Goal: Transaction & Acquisition: Book appointment/travel/reservation

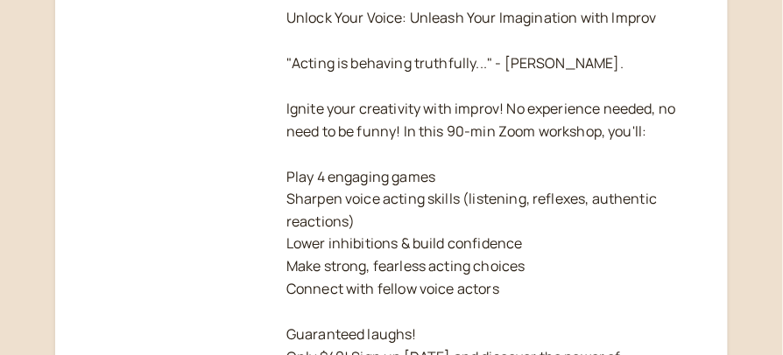
scroll to position [607, 0]
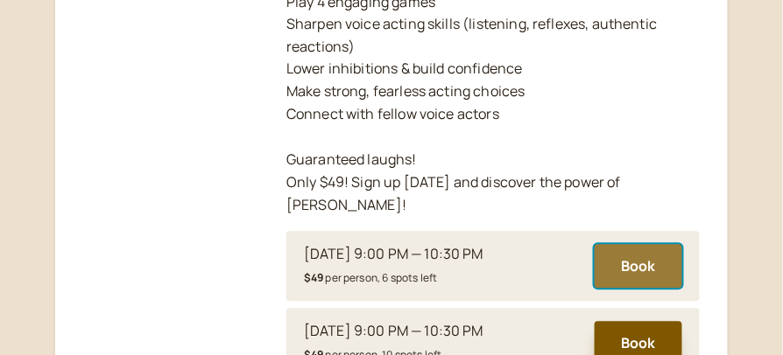
click at [641, 245] on button "Book" at bounding box center [639, 267] width 88 height 44
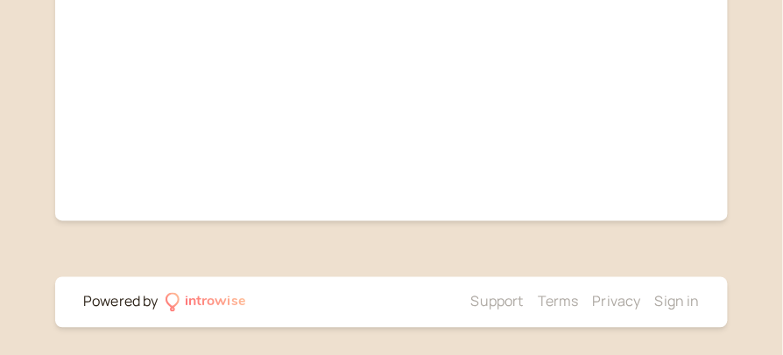
scroll to position [216, 0]
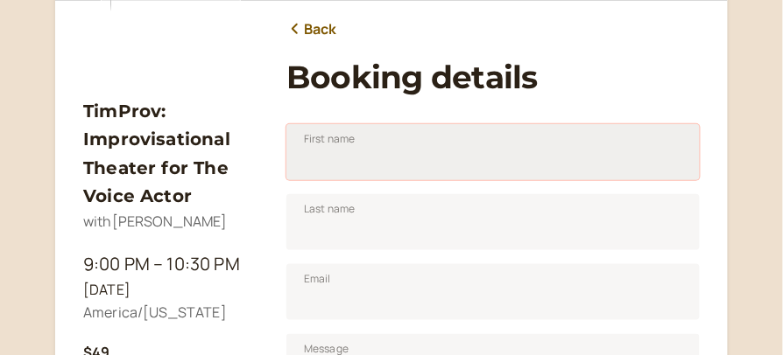
click at [482, 164] on input "First name" at bounding box center [492, 152] width 413 height 56
type input "[PERSON_NAME]"
type input "Hunter"
type input "j"
type input "b"
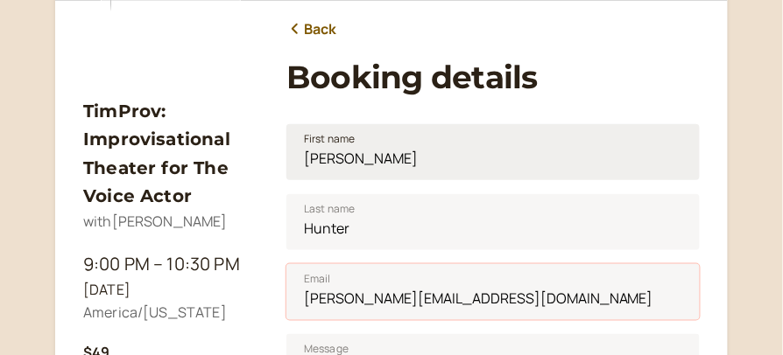
type input "[PERSON_NAME][EMAIL_ADDRESS][DOMAIN_NAME]"
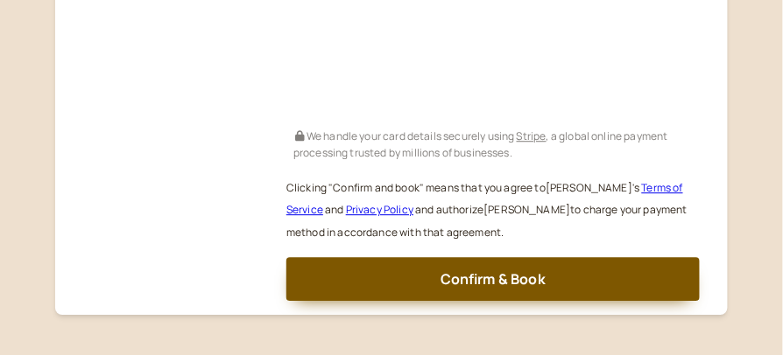
scroll to position [850, 0]
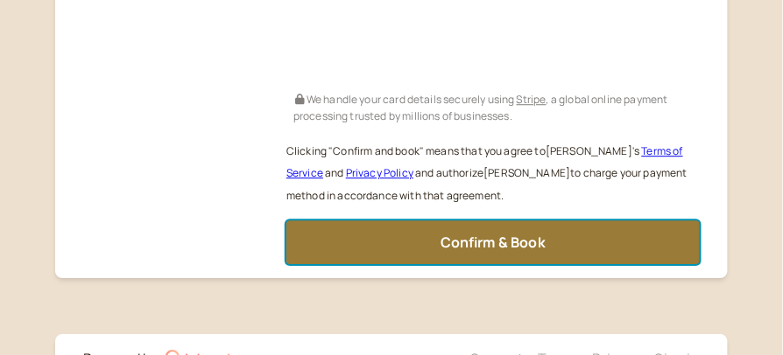
click at [516, 236] on span "Confirm & Book" at bounding box center [492, 242] width 105 height 19
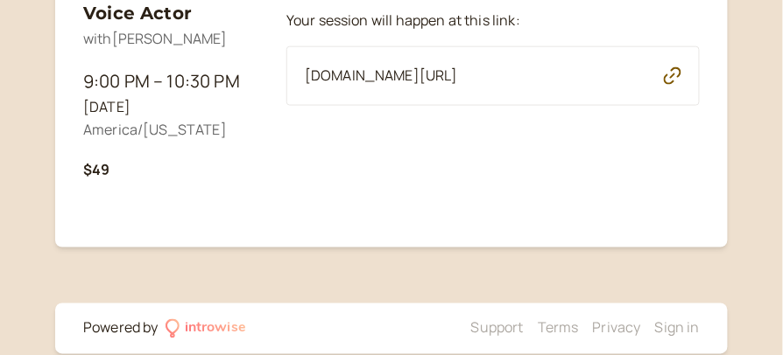
scroll to position [426, 0]
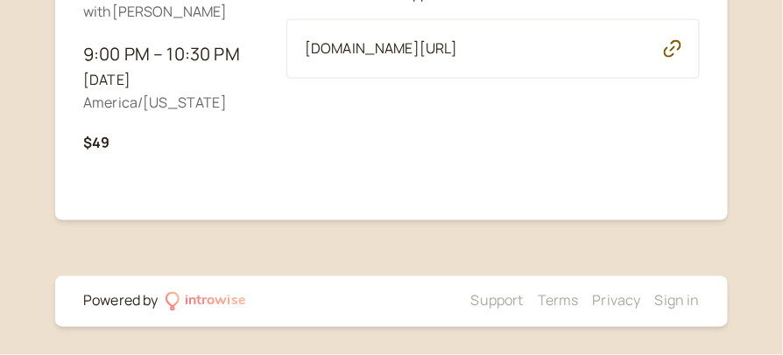
scroll to position [607, 0]
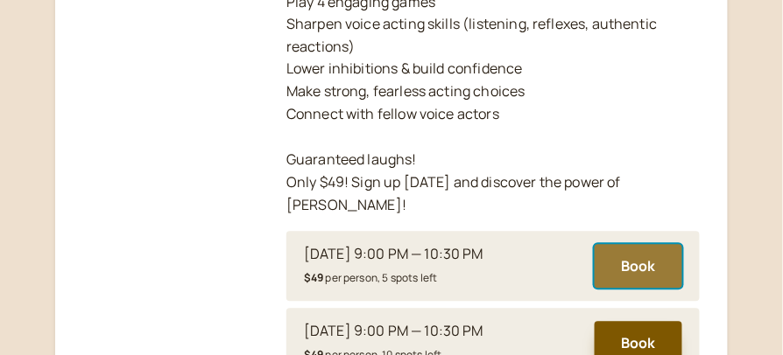
click at [629, 245] on button "Book" at bounding box center [639, 267] width 88 height 44
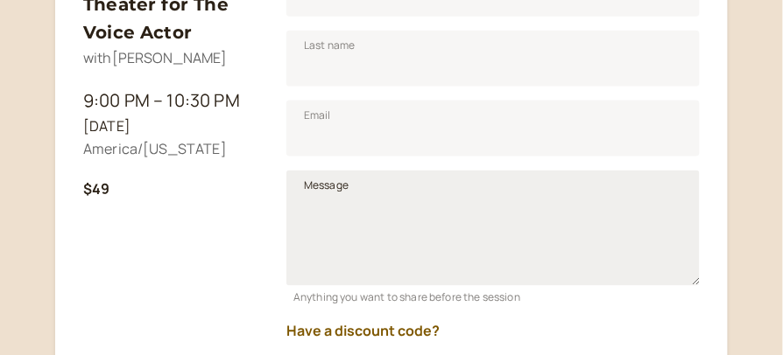
scroll to position [479, 0]
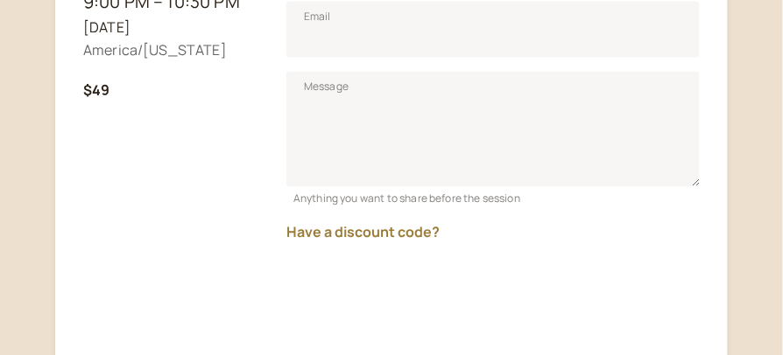
click at [405, 230] on button "Have a discount code?" at bounding box center [362, 233] width 153 height 16
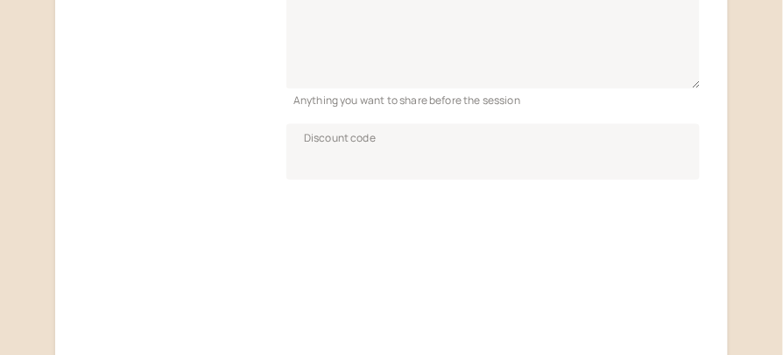
scroll to position [578, 0]
